Goal: Task Accomplishment & Management: Complete application form

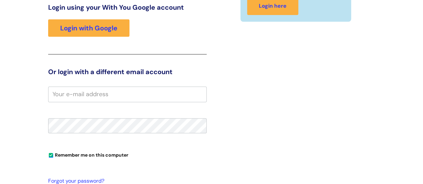
scroll to position [48, 0]
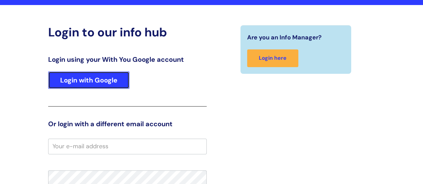
click at [84, 85] on link "Login with Google" at bounding box center [88, 80] width 81 height 17
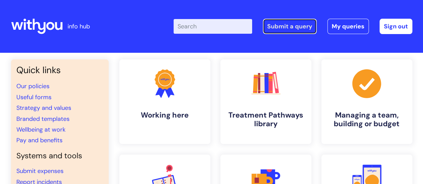
click at [294, 27] on link "Submit a query" at bounding box center [290, 26] width 54 height 15
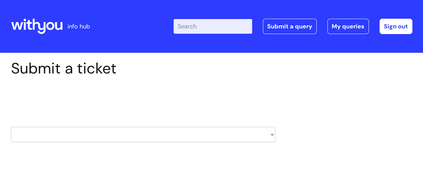
click at [270, 133] on select "HR / People IT and Support Clinical Drug Alerts Finance Accounts Data Support T…" at bounding box center [143, 134] width 264 height 15
select select "finance_accounts"
click at [11, 127] on select "HR / People IT and Support Clinical Drug Alerts Finance Accounts Data Support T…" at bounding box center [143, 134] width 264 height 15
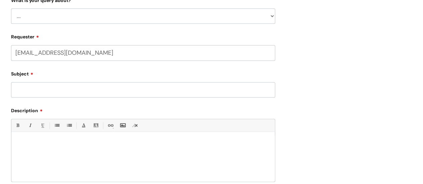
select select "80004286536"
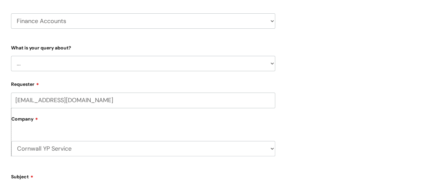
scroll to position [113, 0]
click at [275, 61] on div "Submit a ticket Select issue type HR / People IT and Support Clinical Drug Aler…" at bounding box center [143, 147] width 274 height 403
click at [268, 66] on select "... Finance Systems Finance Requests (inc. Expenses) Invoices Research" at bounding box center [143, 64] width 264 height 15
select select "Invoices"
click at [11, 57] on select "... Finance Systems Finance Requests (inc. Expenses) Invoices Research" at bounding box center [143, 64] width 264 height 15
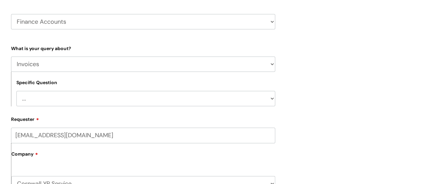
click at [269, 103] on select "... Customer Invoice Supplier Invoices" at bounding box center [145, 98] width 259 height 15
select select "Supplier Invoices"
click at [16, 91] on select "... Customer Invoice Supplier Invoices" at bounding box center [145, 98] width 259 height 15
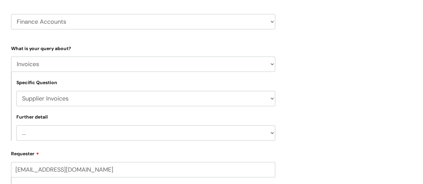
click at [272, 135] on select "... Invoices to add to Basware Payment Dates Remittance advice requests Urgent …" at bounding box center [145, 132] width 259 height 15
select select "Invoices to add to Basware"
click at [16, 125] on select "... Invoices to add to Basware Payment Dates Remittance advice requests Urgent …" at bounding box center [145, 132] width 259 height 15
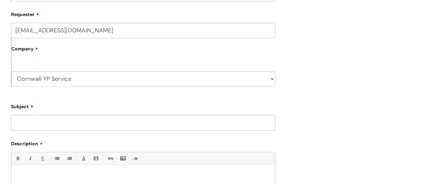
scroll to position [269, 0]
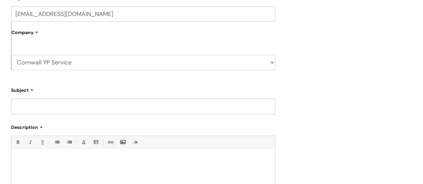
click at [192, 105] on input "Subject" at bounding box center [143, 106] width 264 height 15
type input "I"
type input "New supplier request"
click at [47, 160] on p at bounding box center [143, 160] width 254 height 6
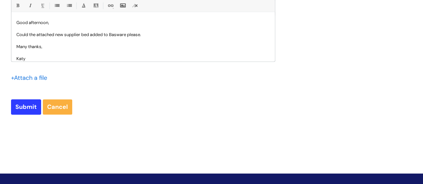
scroll to position [431, 0]
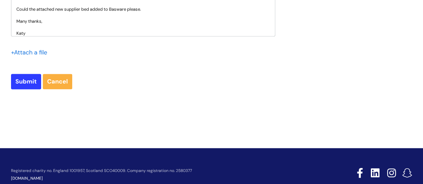
click at [17, 53] on input "file" at bounding box center [27, 52] width 33 height 8
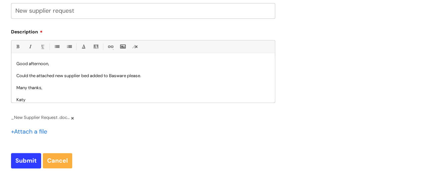
scroll to position [364, 0]
click at [90, 76] on p "Could the attached new supplier bed added to Basware please." at bounding box center [143, 77] width 254 height 6
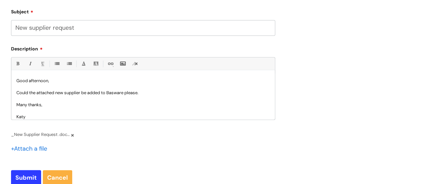
scroll to position [359, 0]
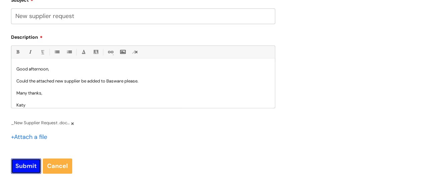
click at [31, 166] on input "Submit" at bounding box center [26, 166] width 30 height 15
type input "Please Wait..."
